Goal: Information Seeking & Learning: Learn about a topic

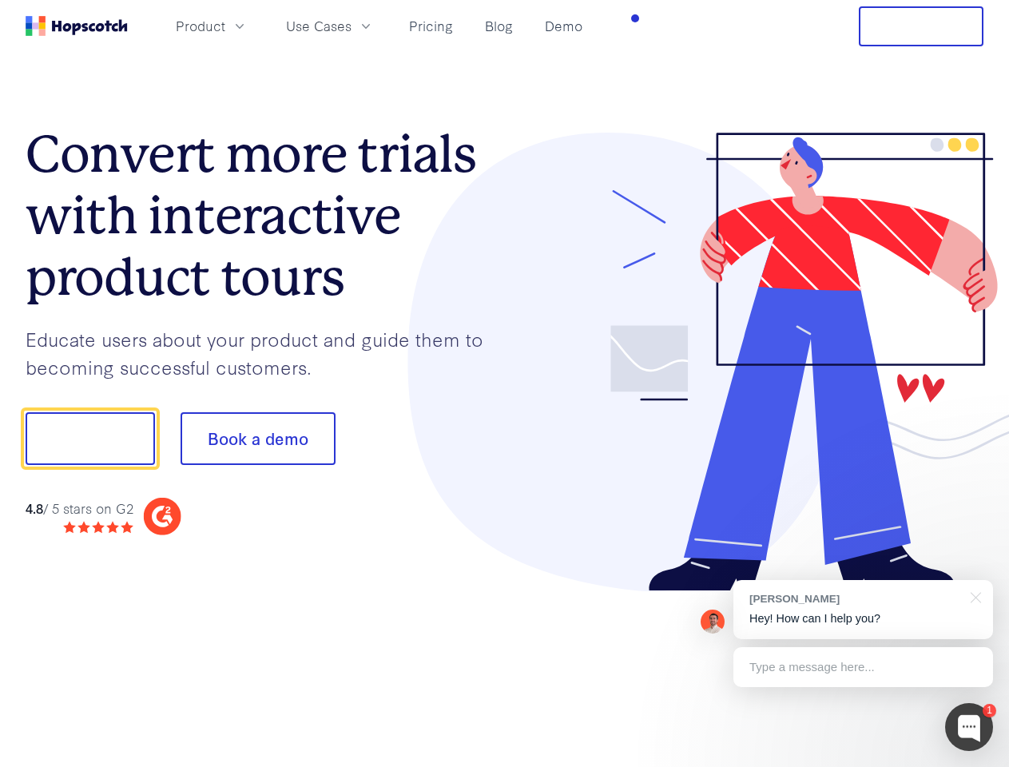
click at [505, 383] on div at bounding box center [744, 362] width 479 height 459
click at [225, 26] on span "Product" at bounding box center [201, 26] width 50 height 20
click at [351, 26] on span "Use Cases" at bounding box center [319, 26] width 66 height 20
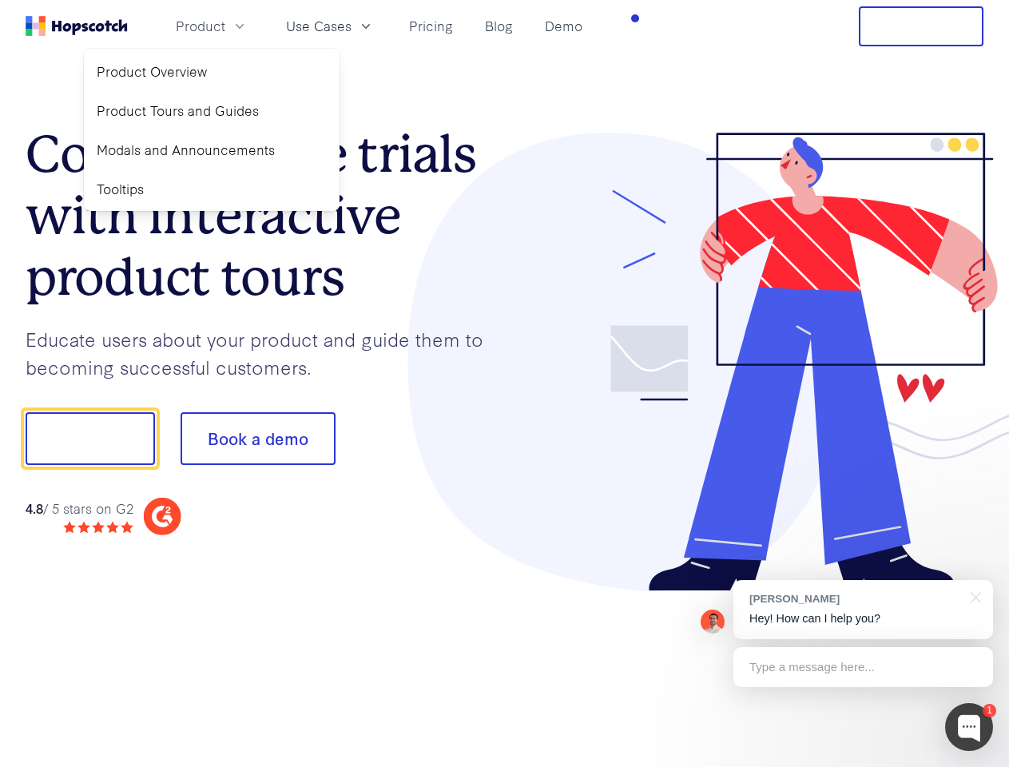
click at [921, 26] on button "Free Trial" at bounding box center [921, 26] width 125 height 40
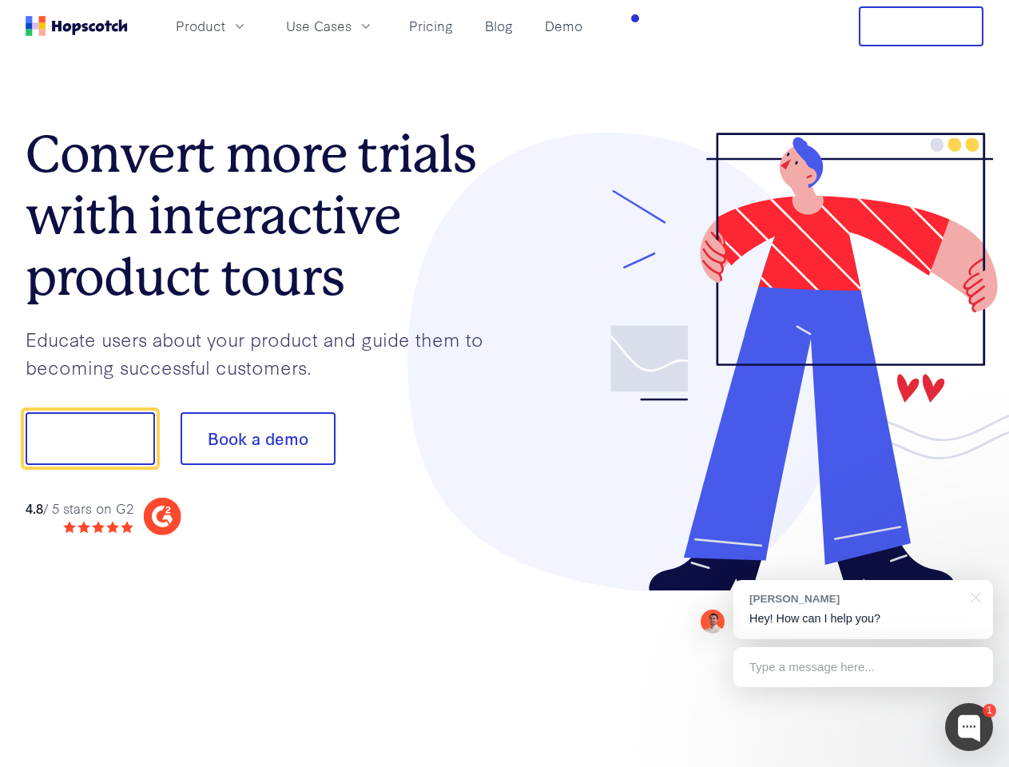
click at [89, 439] on button "Show me!" at bounding box center [90, 438] width 129 height 53
click at [257, 439] on button "Book a demo" at bounding box center [258, 438] width 155 height 53
click at [969, 727] on div at bounding box center [969, 727] width 48 height 48
click at [863, 610] on div at bounding box center [843, 436] width 300 height 533
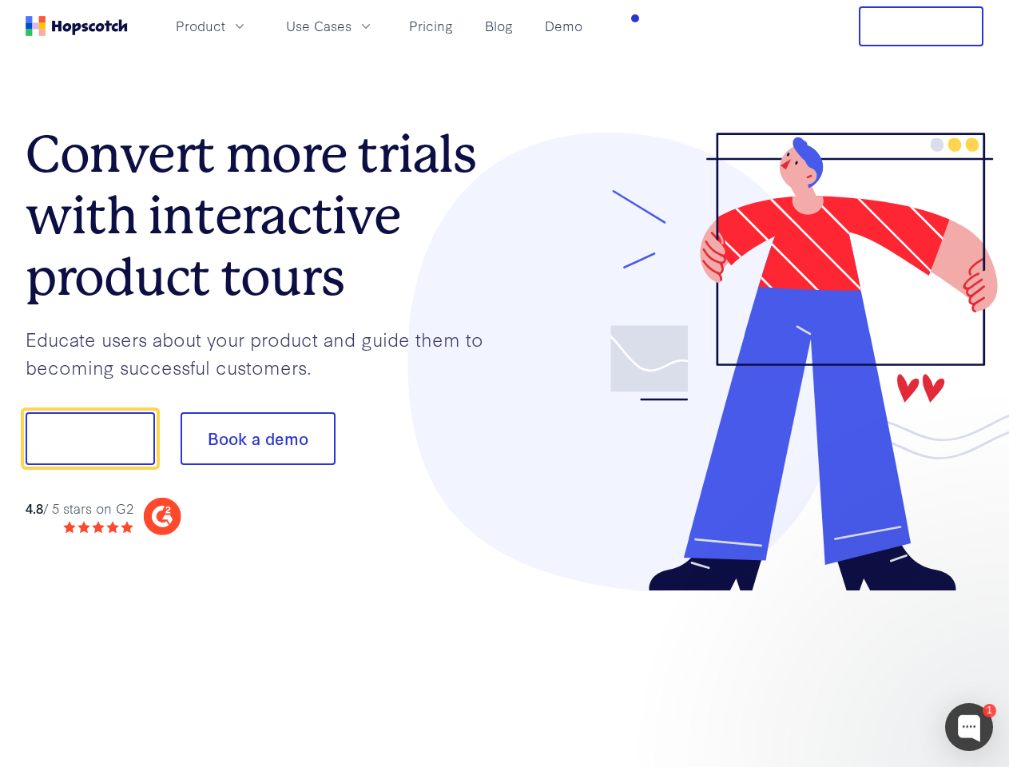
click at [973, 596] on div at bounding box center [843, 543] width 300 height 319
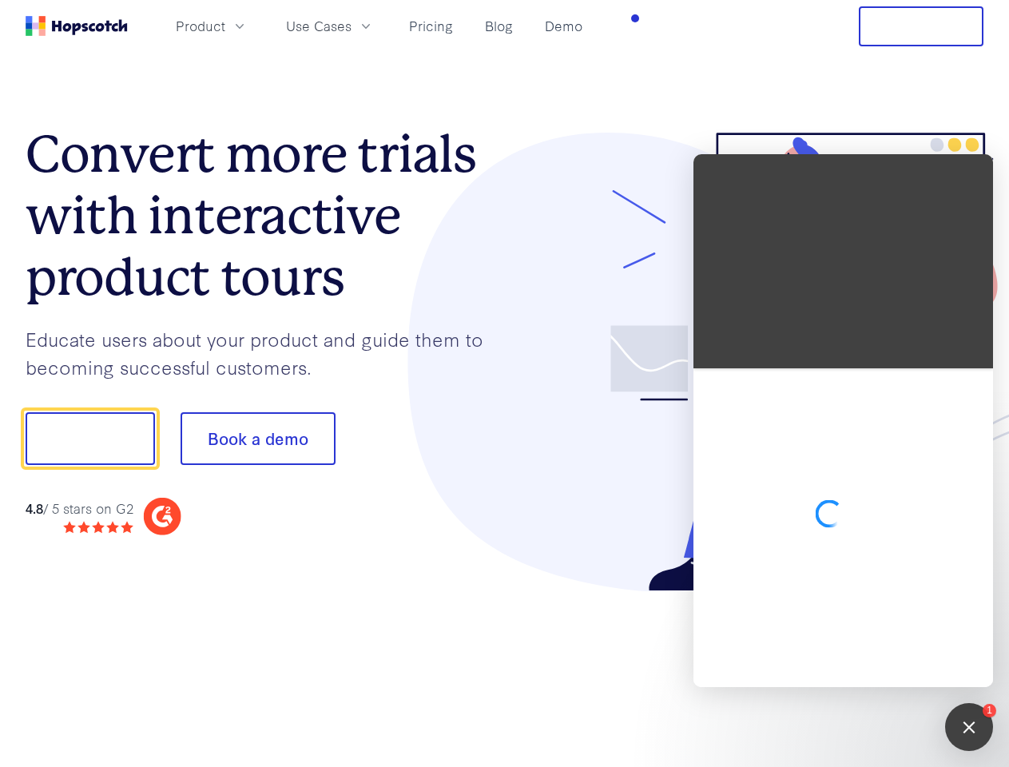
click at [863, 667] on div at bounding box center [843, 527] width 300 height 319
